Goal: Find specific page/section: Find specific page/section

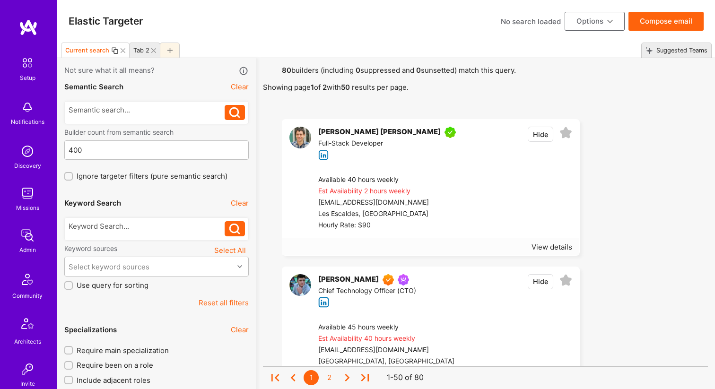
click at [234, 90] on button "Clear" at bounding box center [240, 87] width 18 height 10
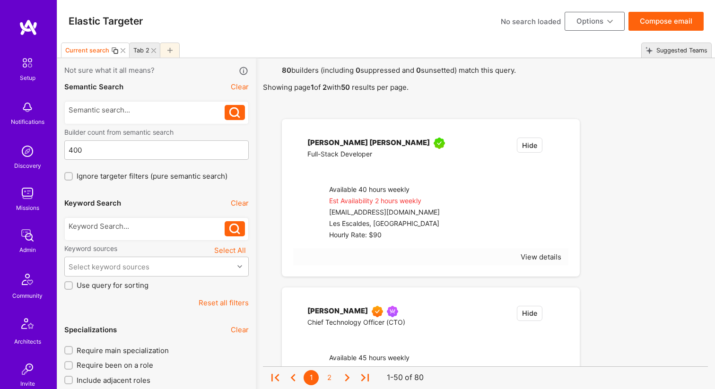
type input "150"
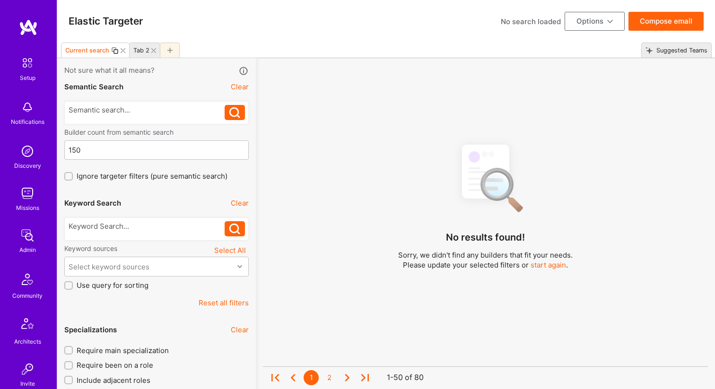
click at [240, 203] on button "Clear" at bounding box center [240, 203] width 18 height 10
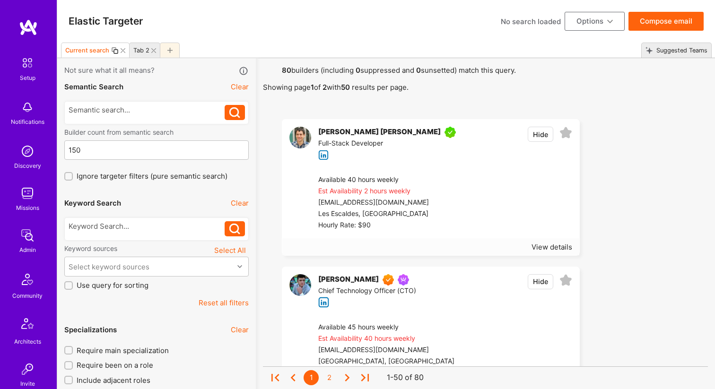
click at [238, 326] on button "Clear" at bounding box center [240, 330] width 18 height 10
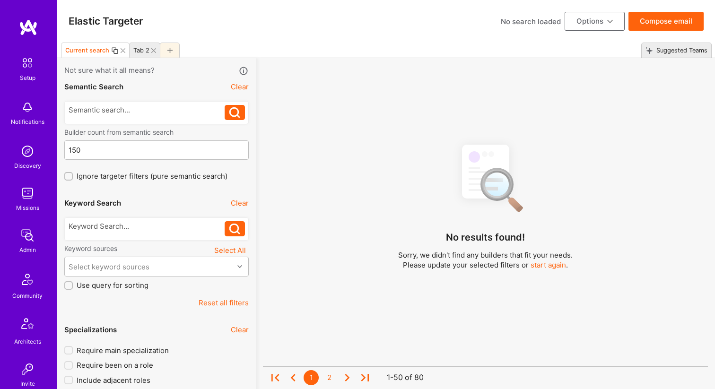
click at [235, 305] on button "Reset all filters" at bounding box center [224, 303] width 50 height 10
checkbox input "true"
click at [164, 51] on div at bounding box center [170, 50] width 20 height 15
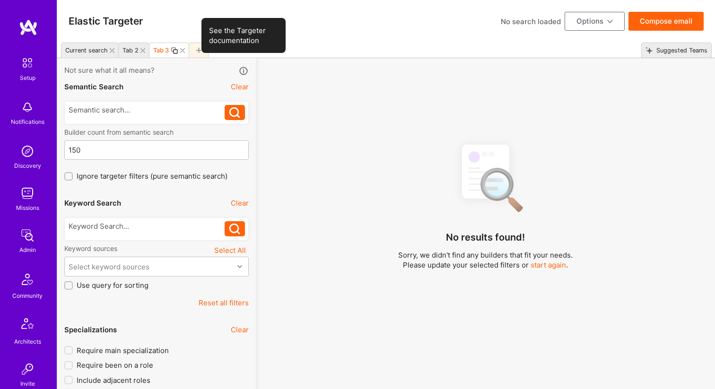
click at [243, 70] on icon at bounding box center [243, 71] width 11 height 11
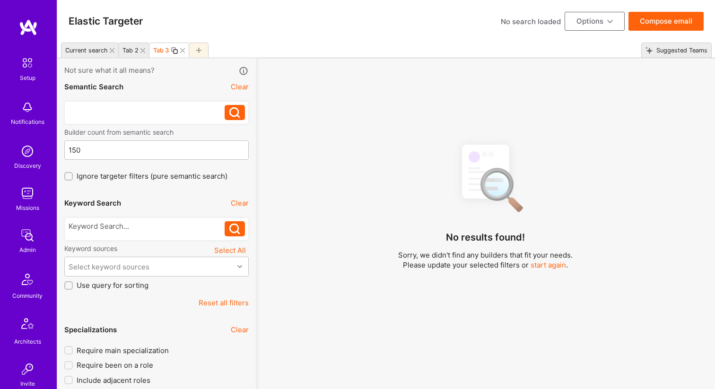
click at [110, 108] on div at bounding box center [147, 110] width 156 height 10
paste div
click at [232, 114] on icon at bounding box center [234, 112] width 11 height 11
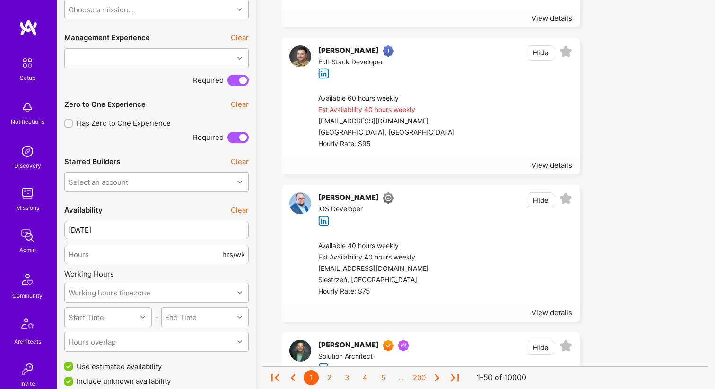
scroll to position [743, 0]
